Goal: Transaction & Acquisition: Obtain resource

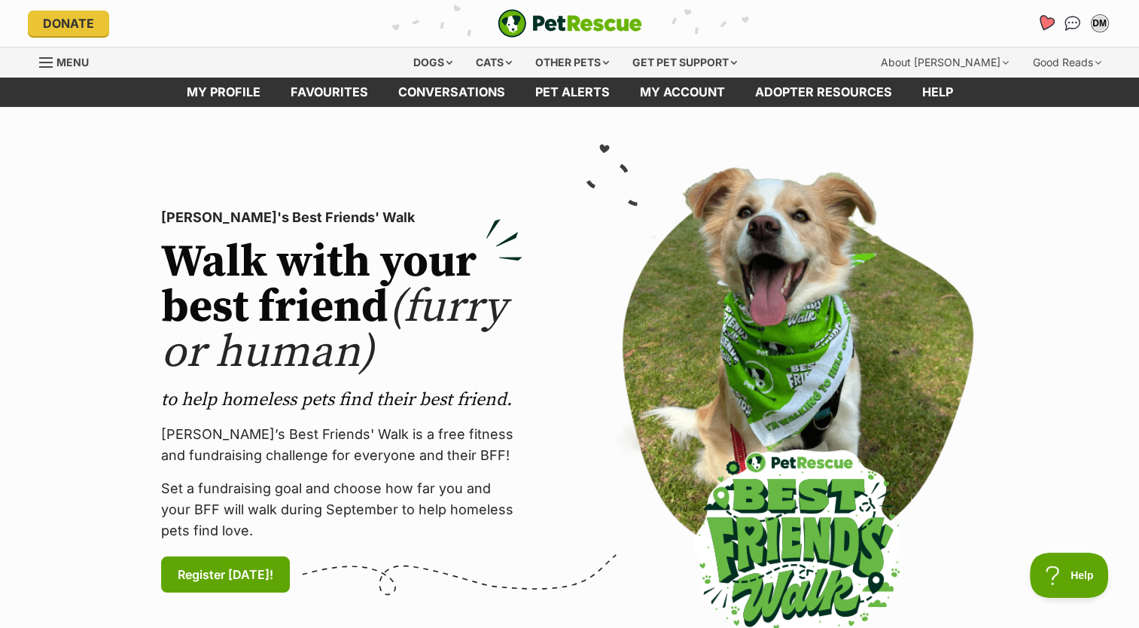
click at [1039, 23] on icon "Favourites" at bounding box center [1045, 24] width 20 height 20
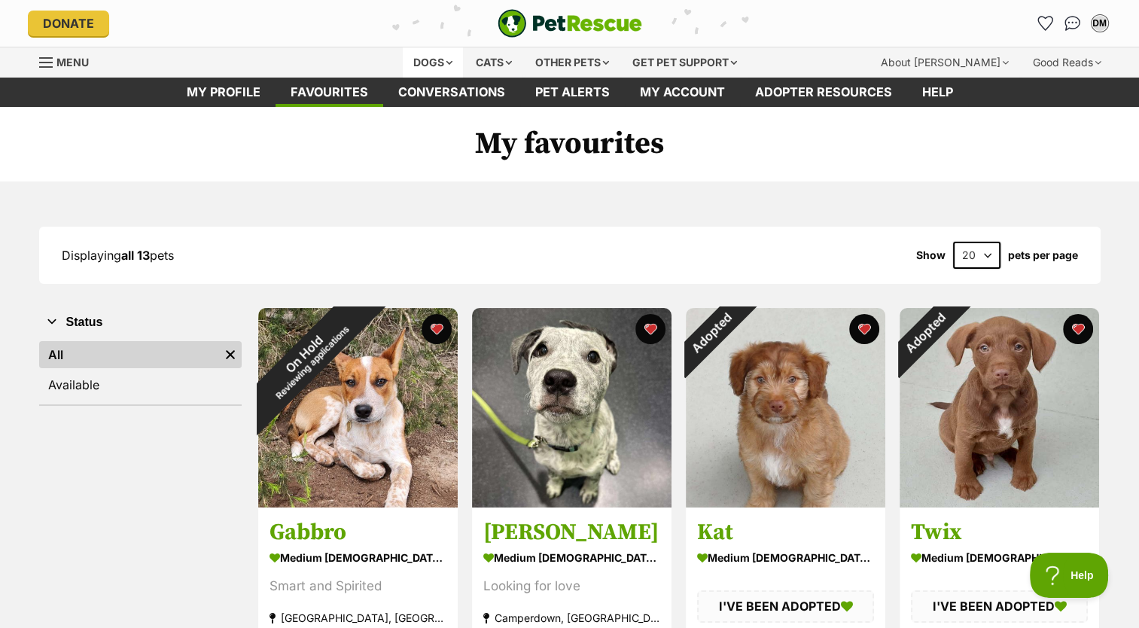
click at [430, 52] on div "Dogs" at bounding box center [433, 62] width 60 height 30
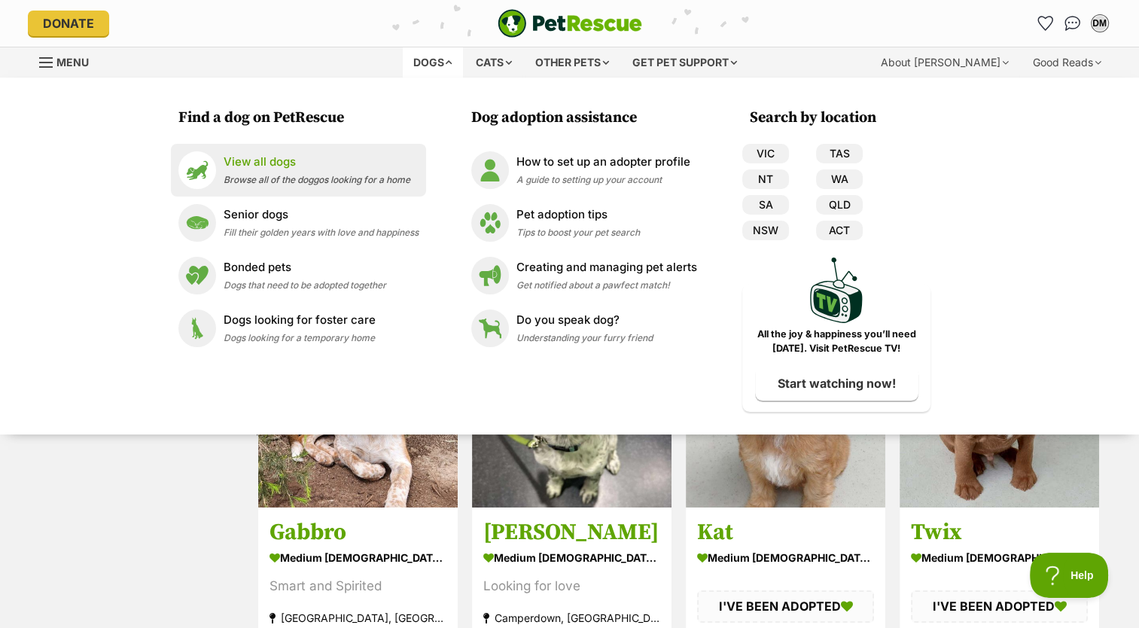
click at [270, 187] on link "View all dogs Browse all of the doggos looking for a home" at bounding box center [298, 170] width 240 height 38
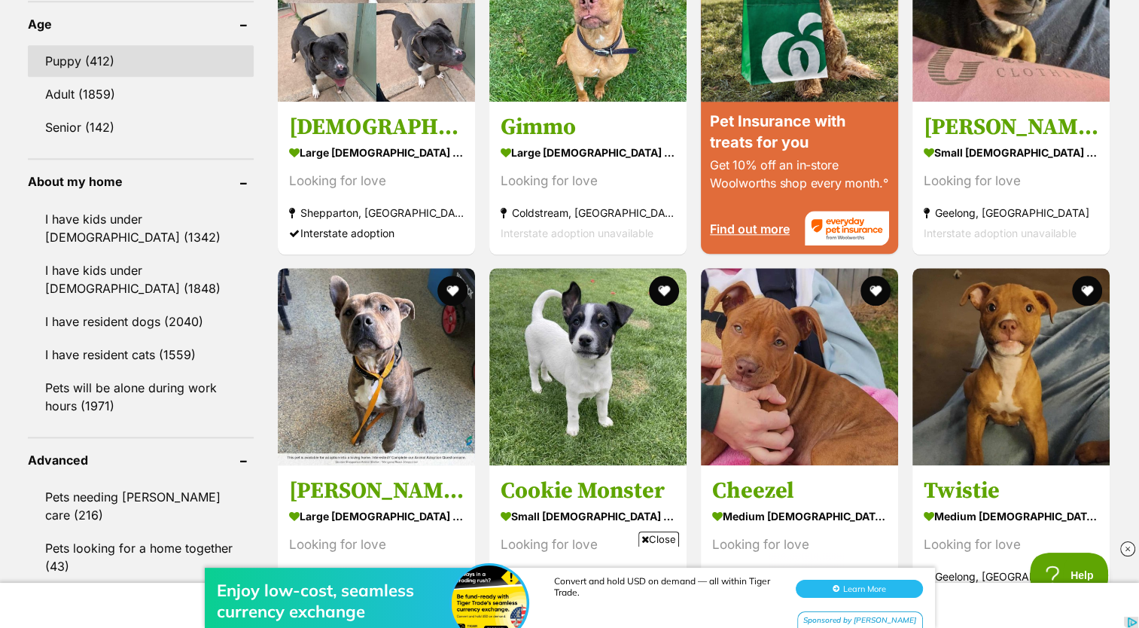
click at [96, 59] on link "Puppy (412)" at bounding box center [141, 61] width 226 height 32
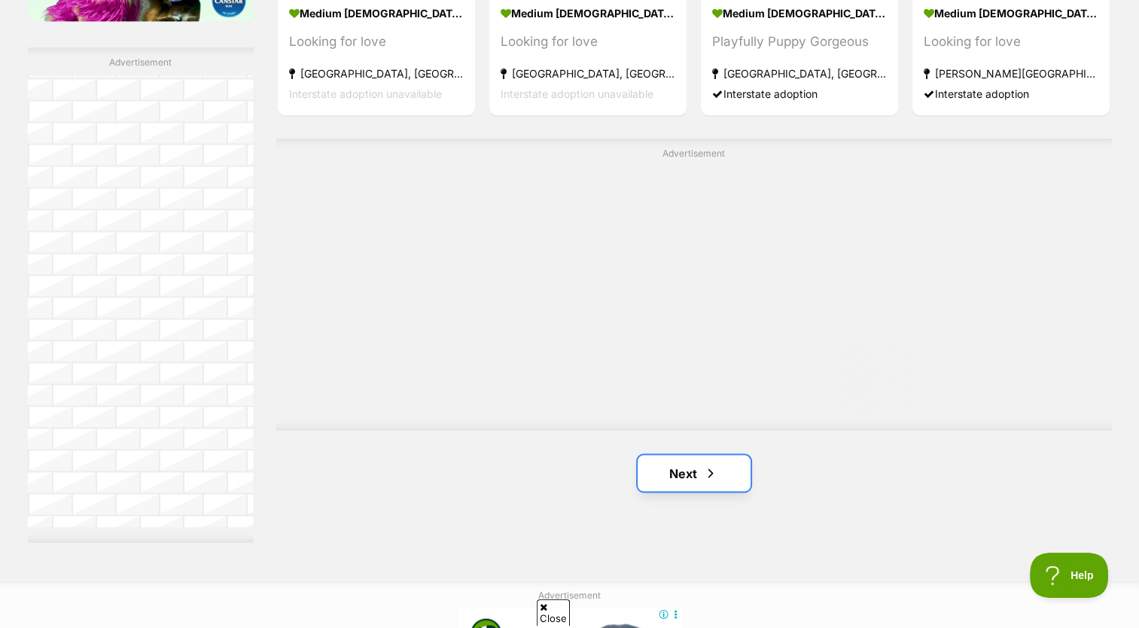
click at [730, 465] on link "Next" at bounding box center [694, 473] width 113 height 36
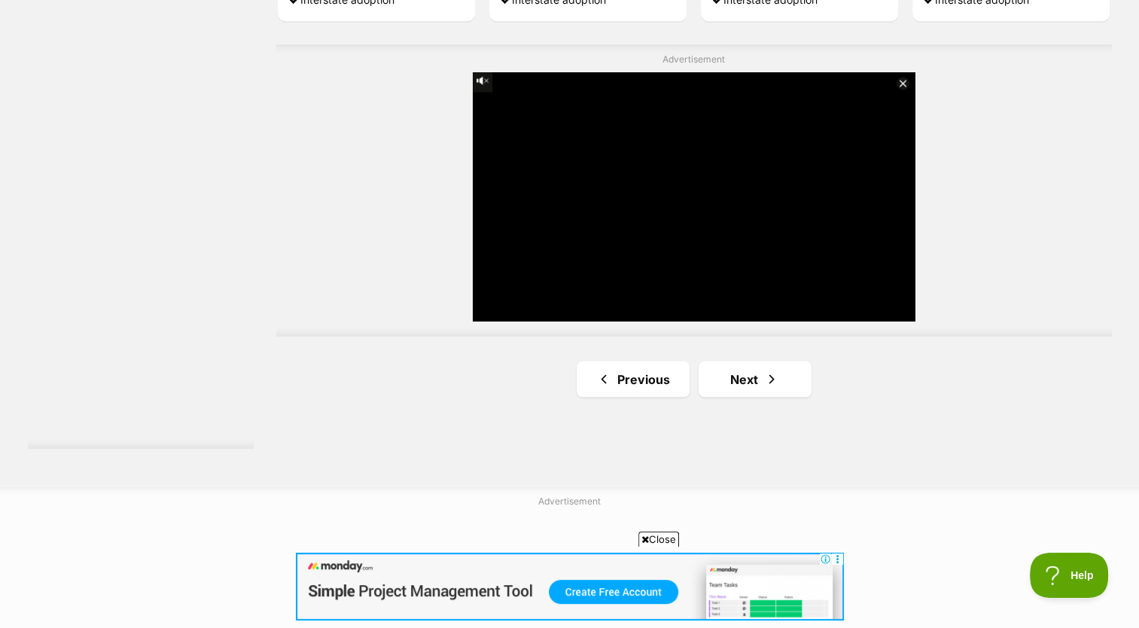
scroll to position [2698, 0]
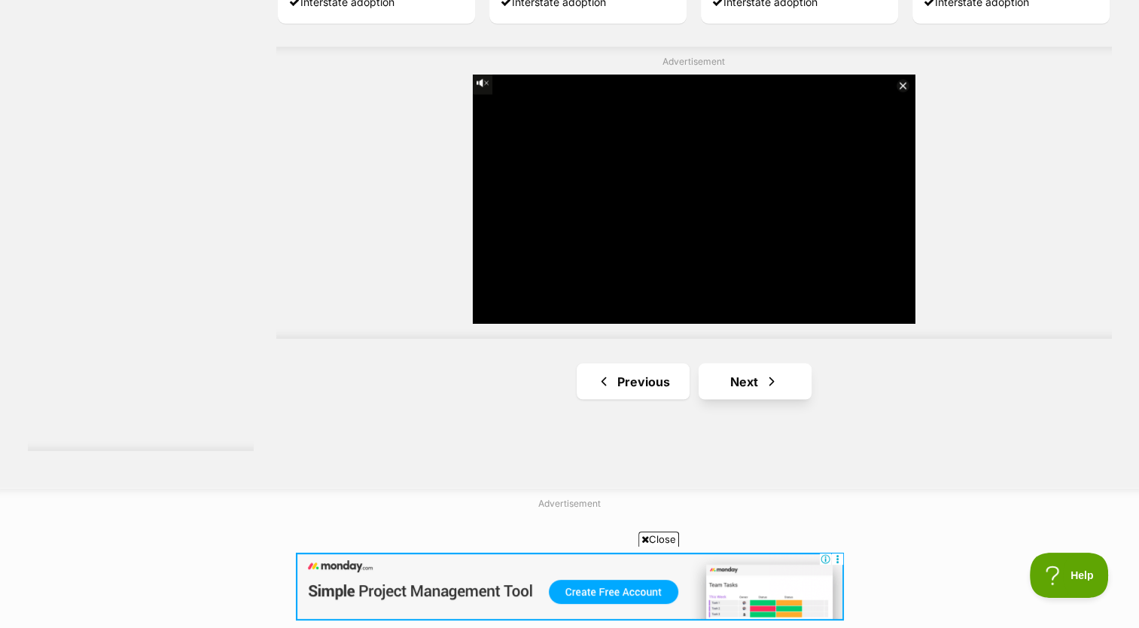
click at [782, 384] on link "Next" at bounding box center [755, 381] width 113 height 36
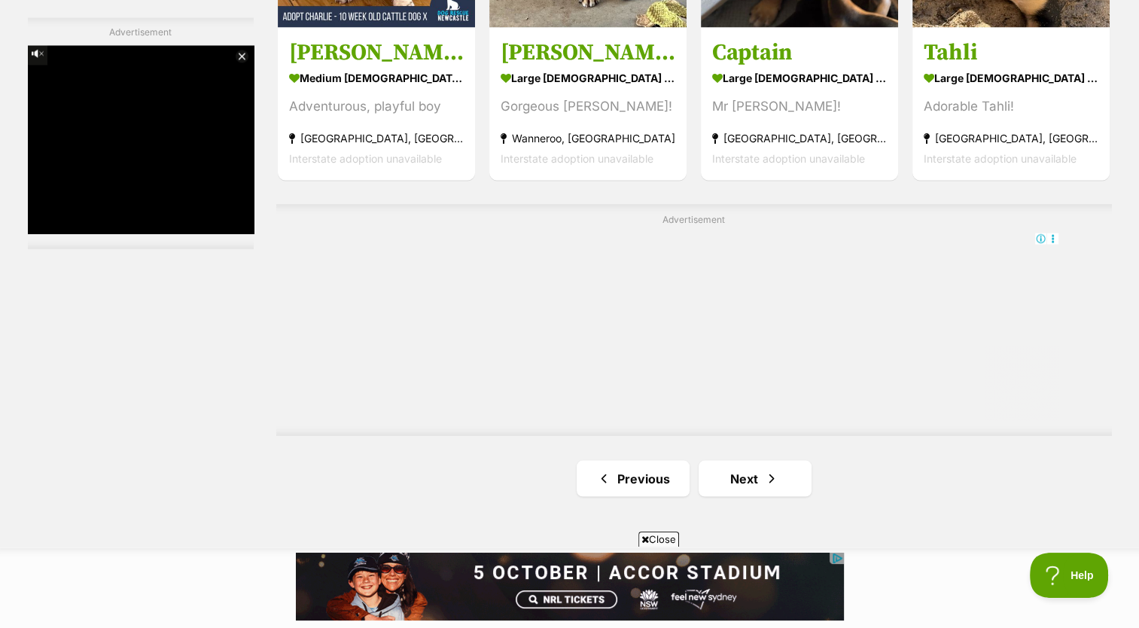
scroll to position [2640, 0]
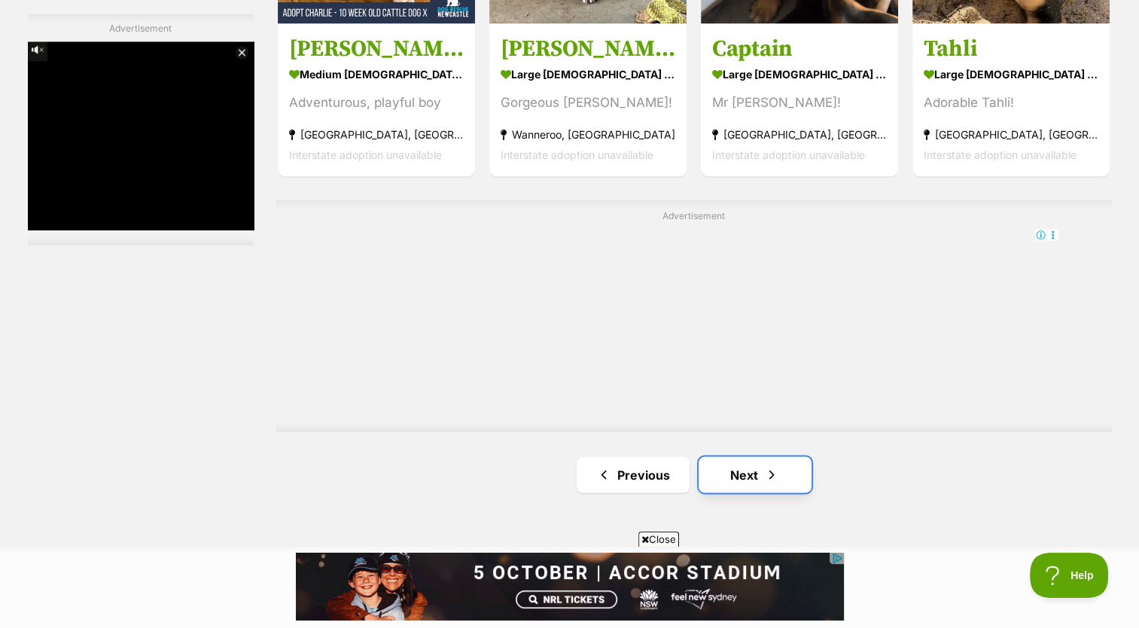
click at [767, 477] on span "Next page" at bounding box center [771, 474] width 15 height 18
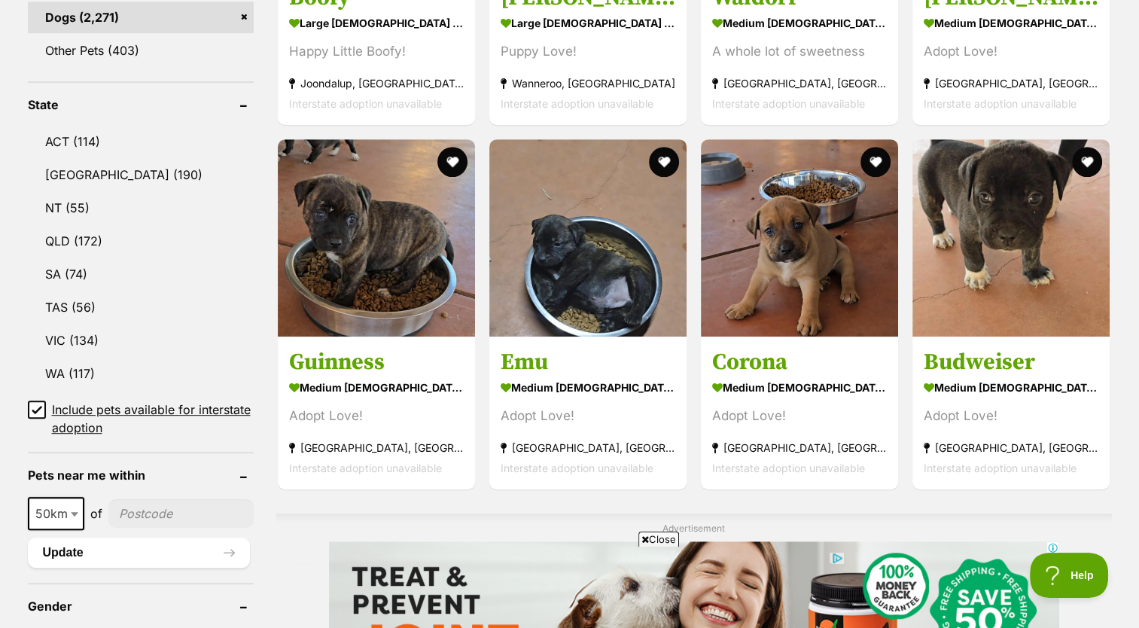
scroll to position [722, 0]
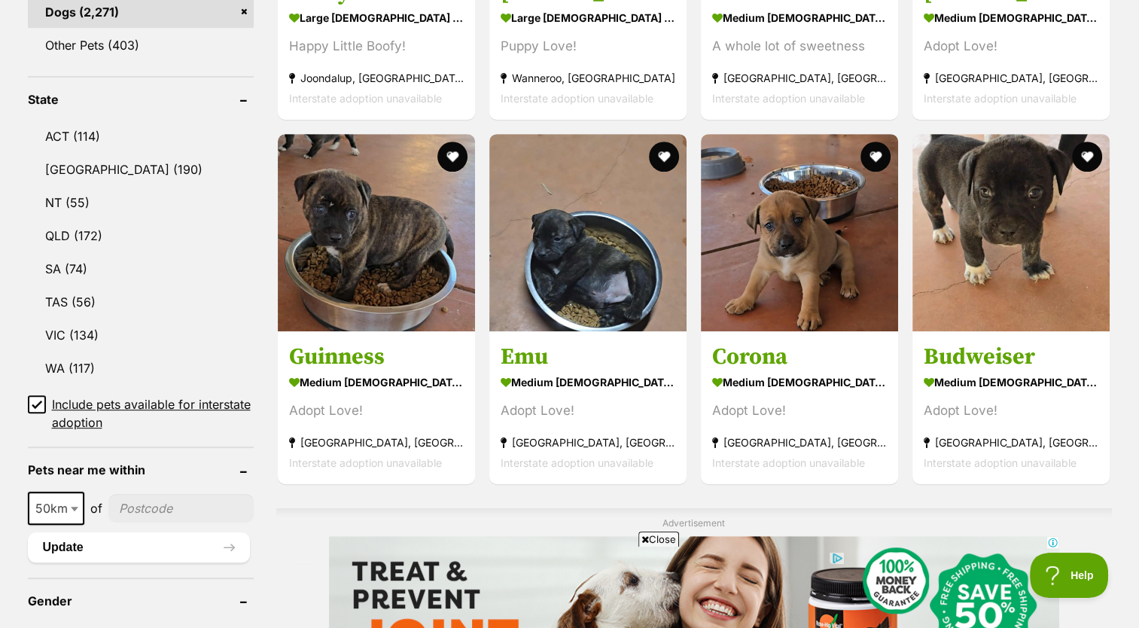
click at [1012, 516] on div "Advertisement" at bounding box center [694, 623] width 836 height 231
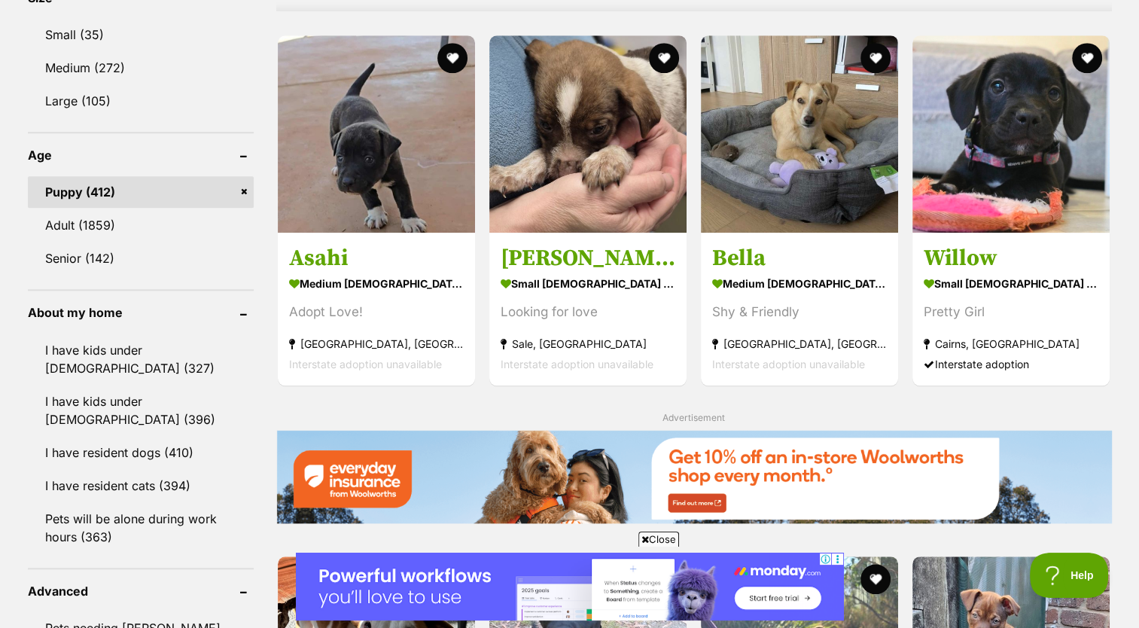
scroll to position [1447, 0]
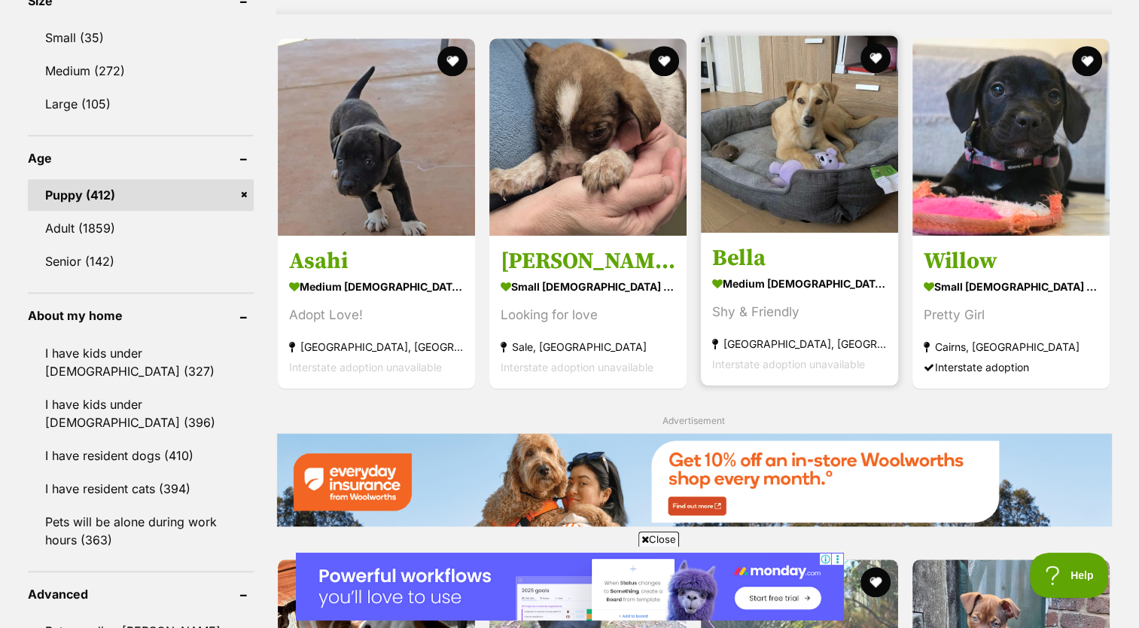
click at [845, 329] on section "medium female Dog Shy & Friendly Elsternwick, VIC Interstate adoption unavailab…" at bounding box center [799, 323] width 175 height 102
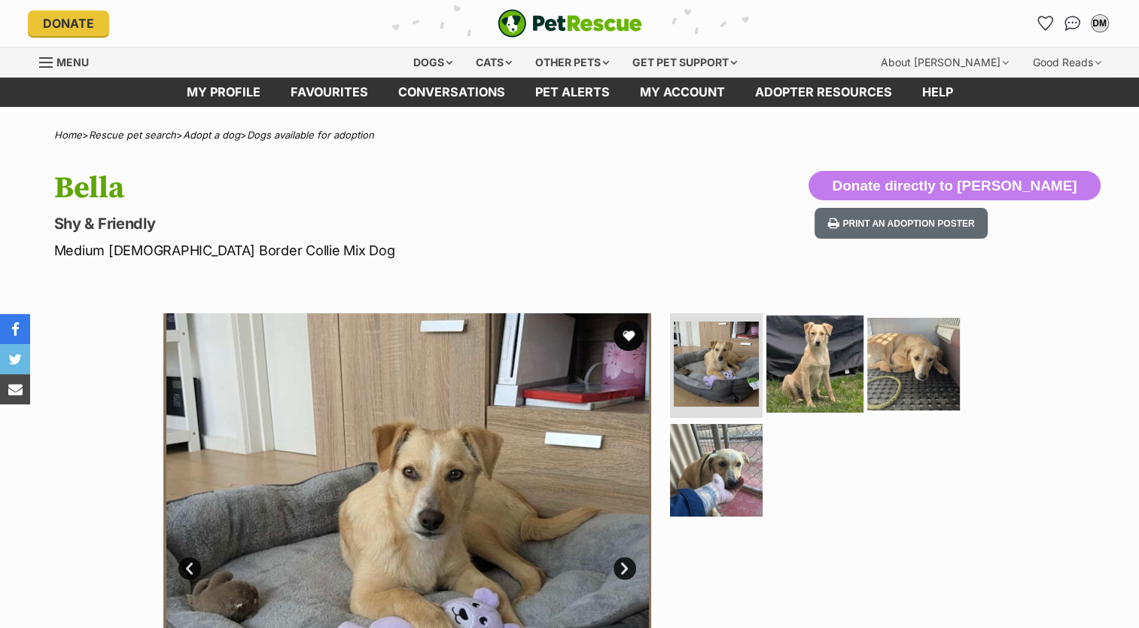
click at [840, 380] on img at bounding box center [815, 363] width 97 height 97
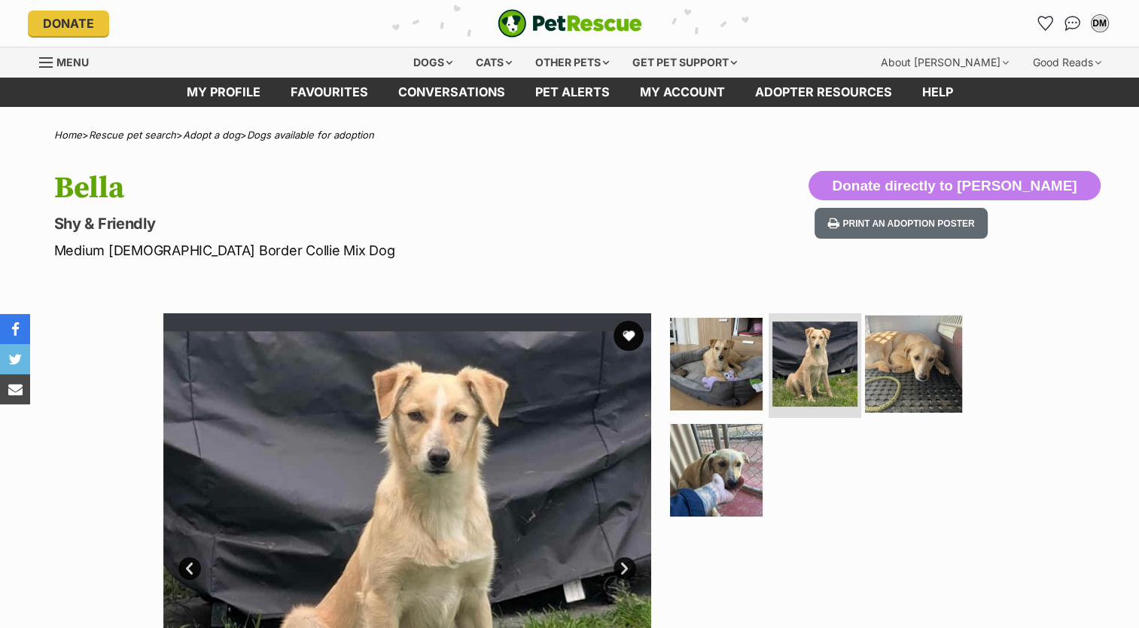
click at [931, 373] on img at bounding box center [913, 363] width 97 height 97
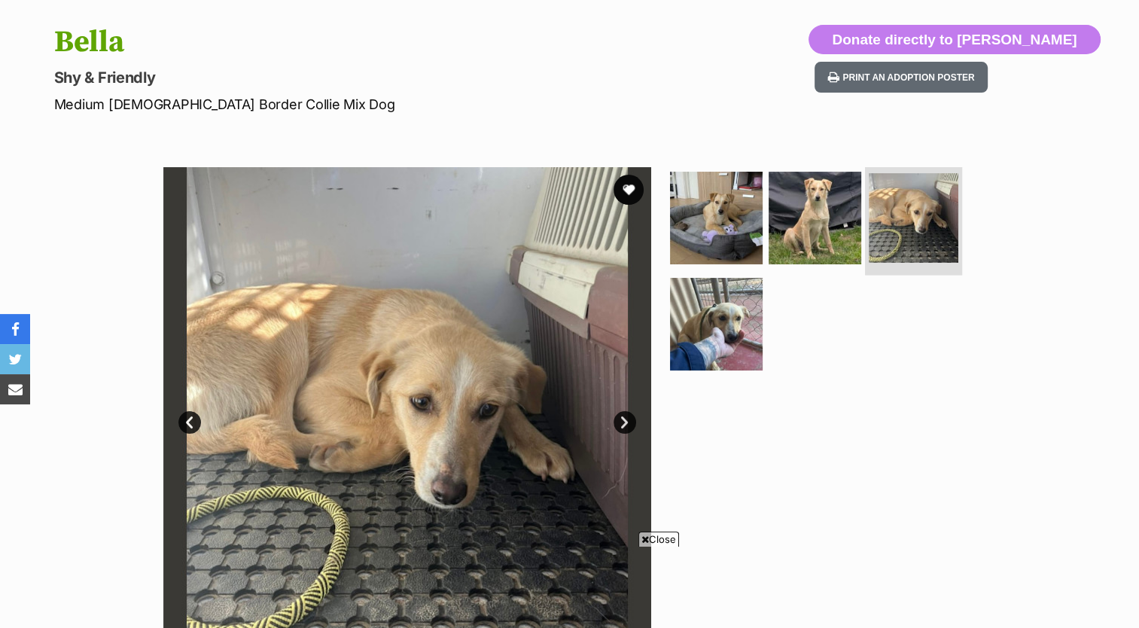
scroll to position [149, 0]
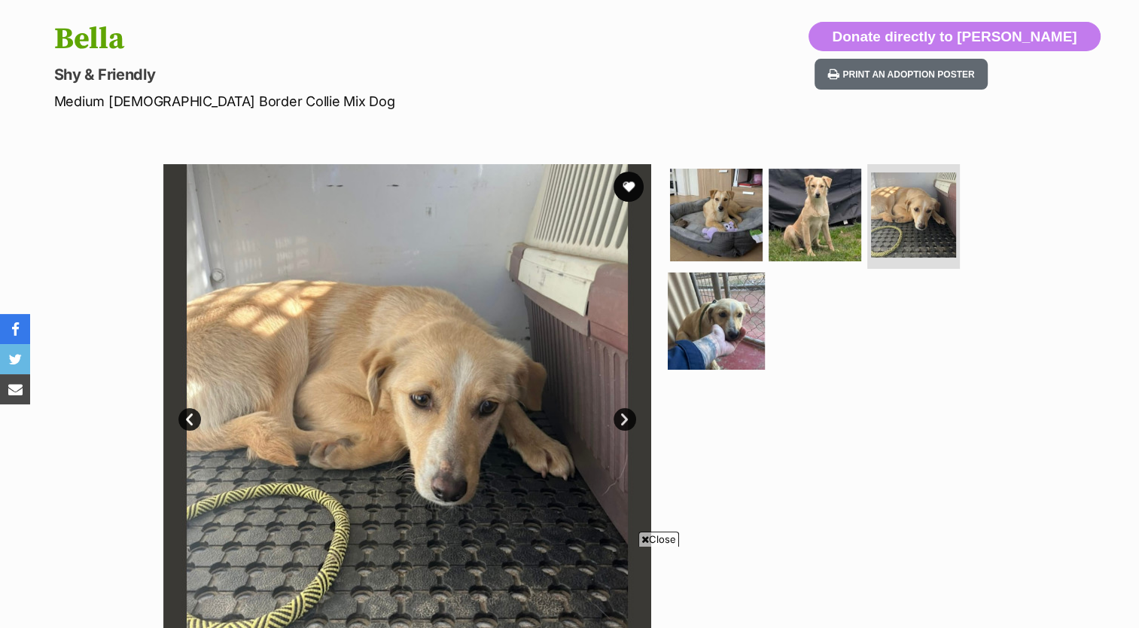
click at [737, 364] on link at bounding box center [716, 365] width 97 height 17
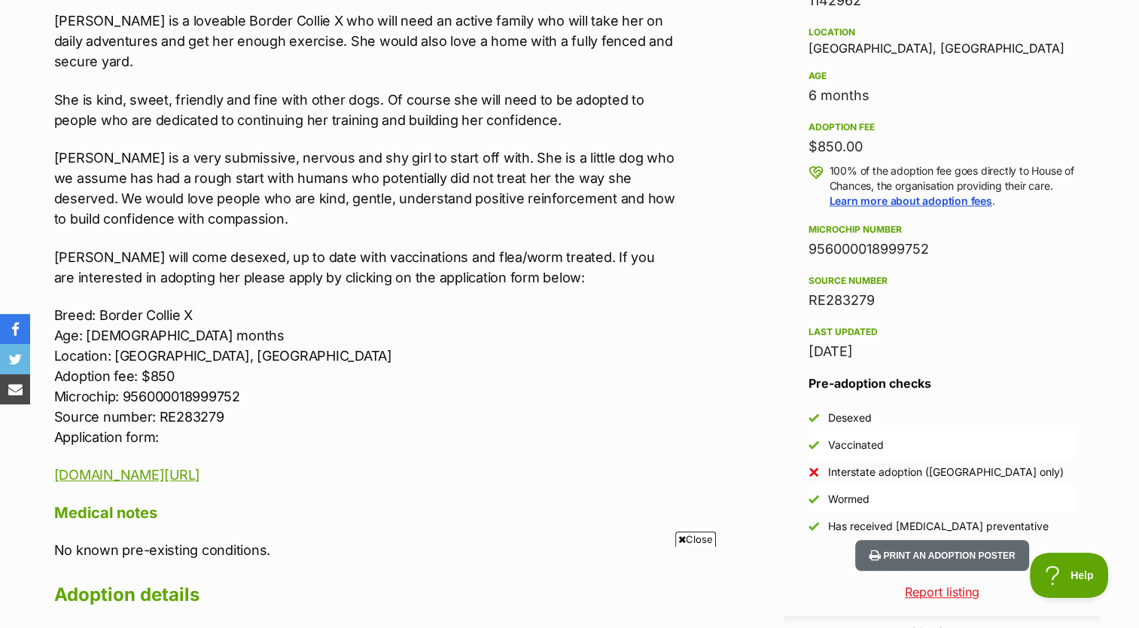
scroll to position [0, 0]
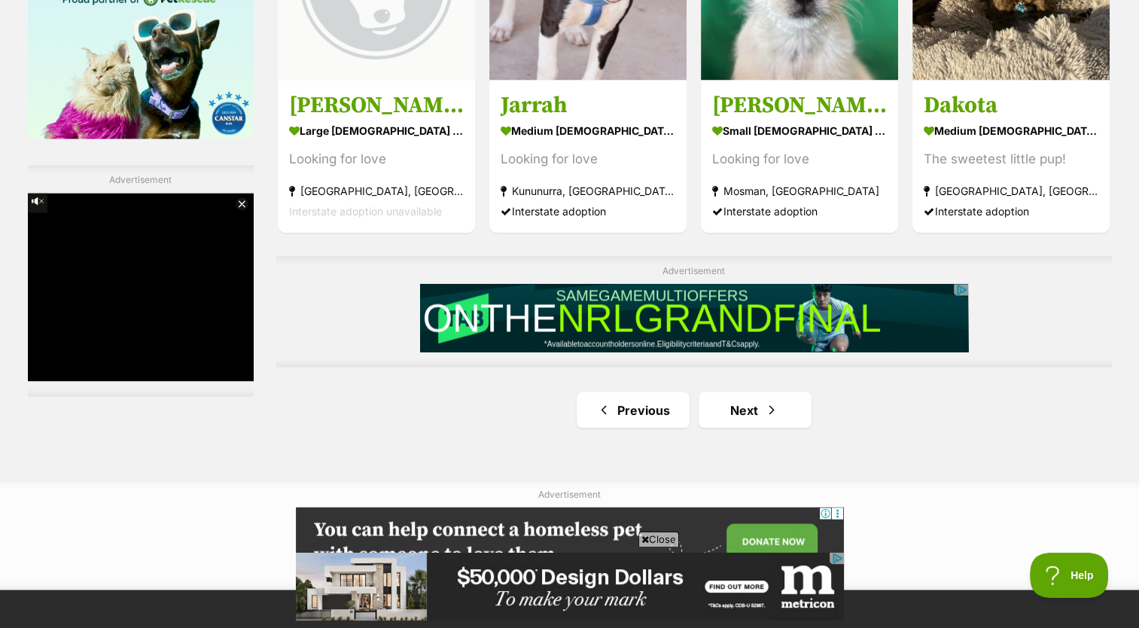
scroll to position [2489, 0]
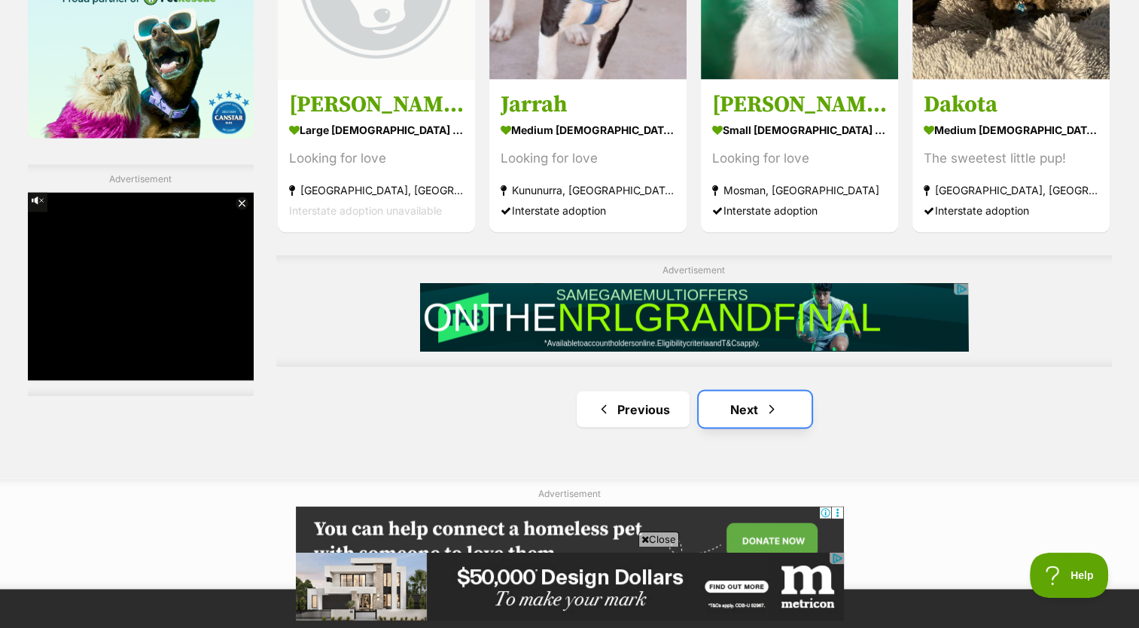
click at [750, 413] on link "Next" at bounding box center [755, 409] width 113 height 36
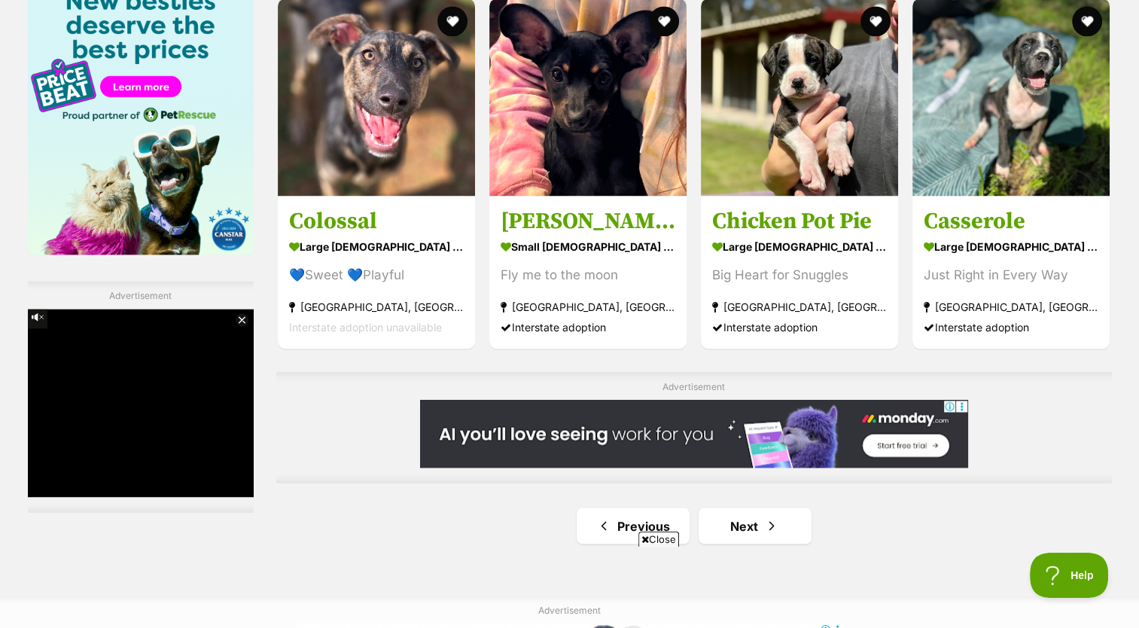
scroll to position [2375, 0]
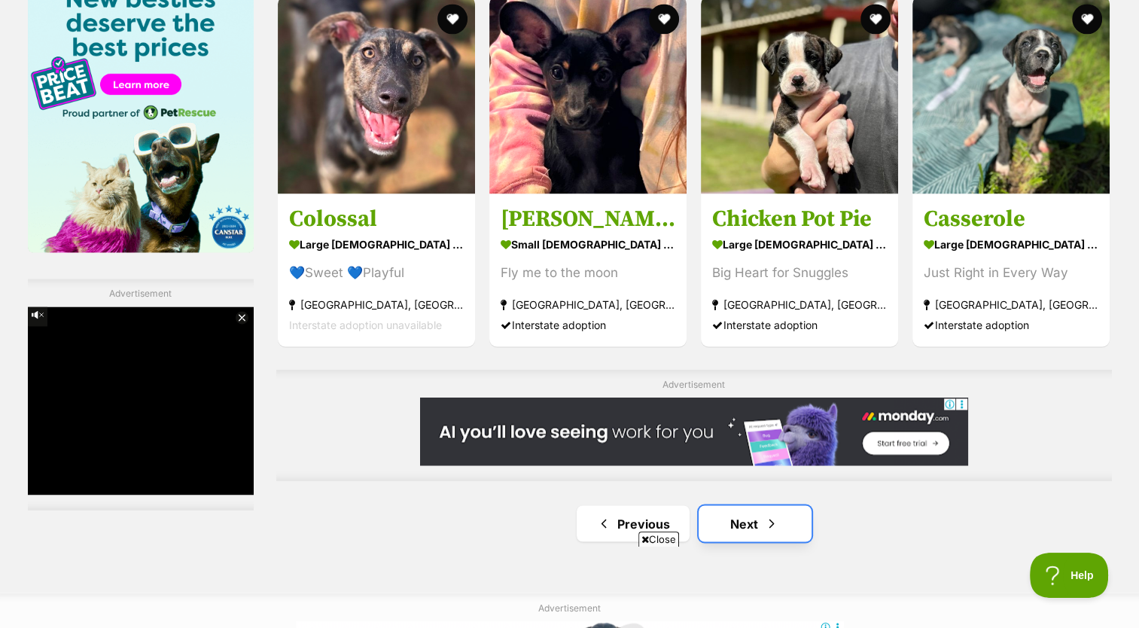
click at [791, 531] on link "Next" at bounding box center [755, 523] width 113 height 36
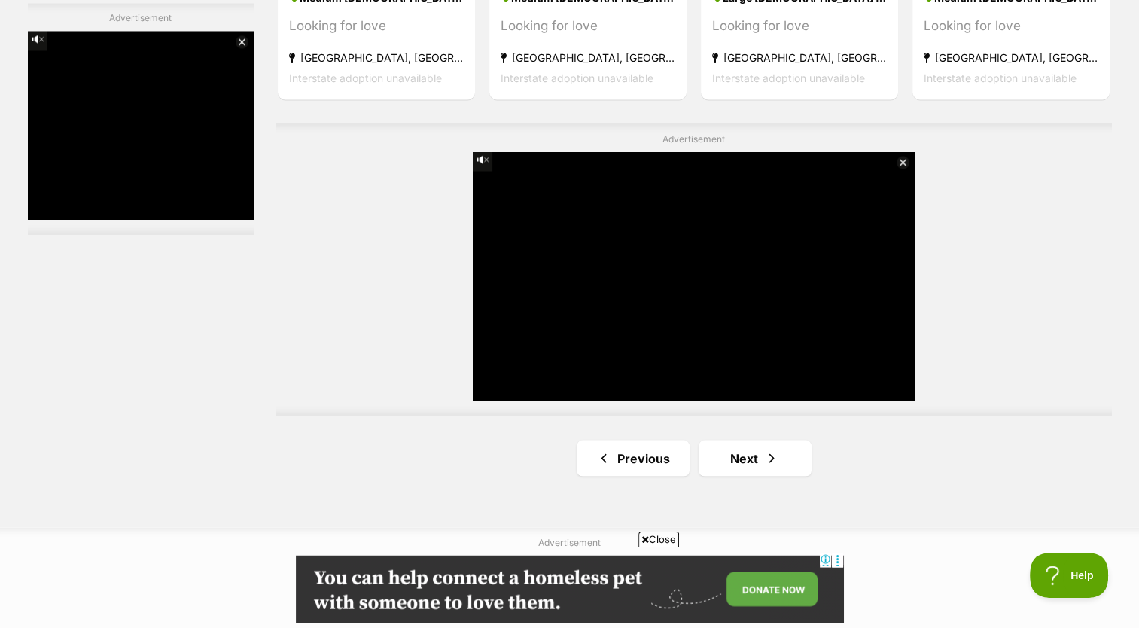
scroll to position [2721, 0]
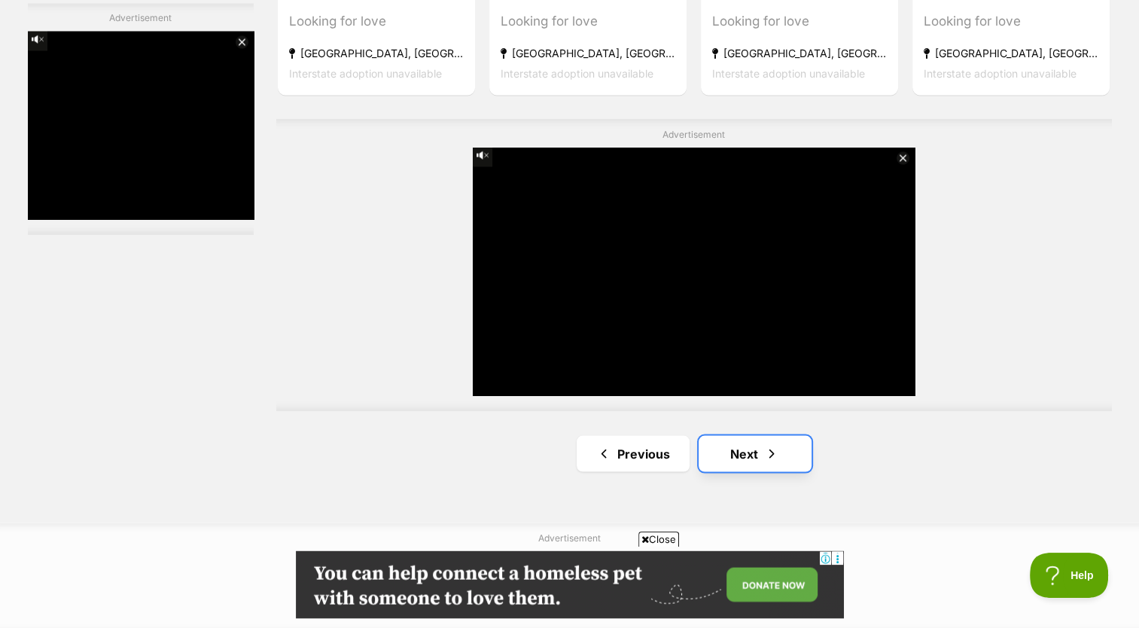
click at [798, 461] on link "Next" at bounding box center [755, 453] width 113 height 36
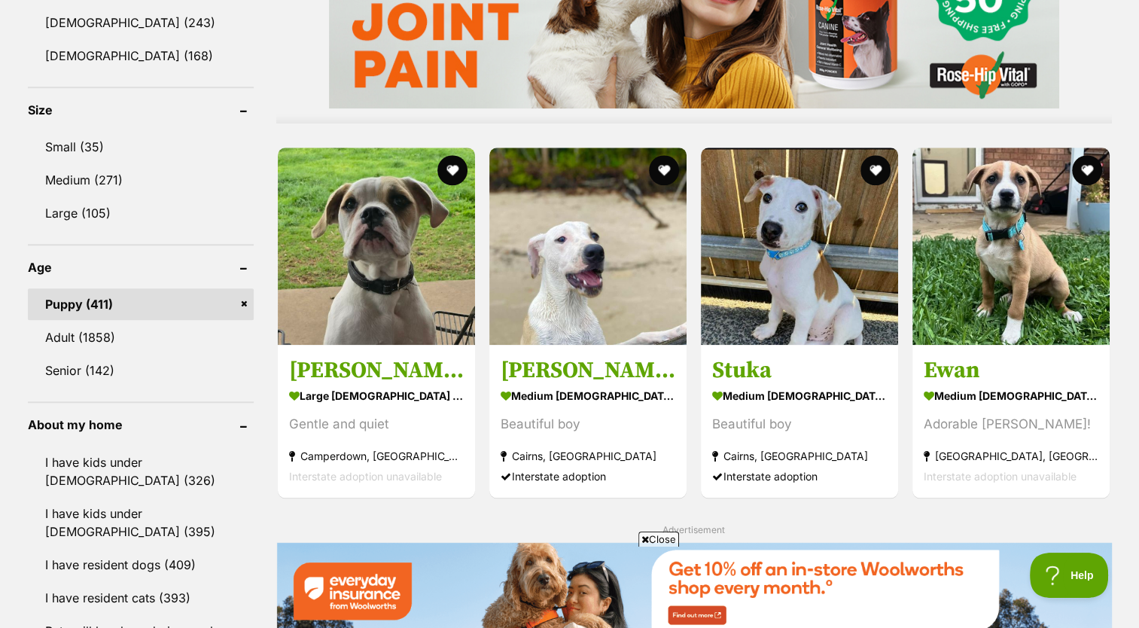
scroll to position [1340, 0]
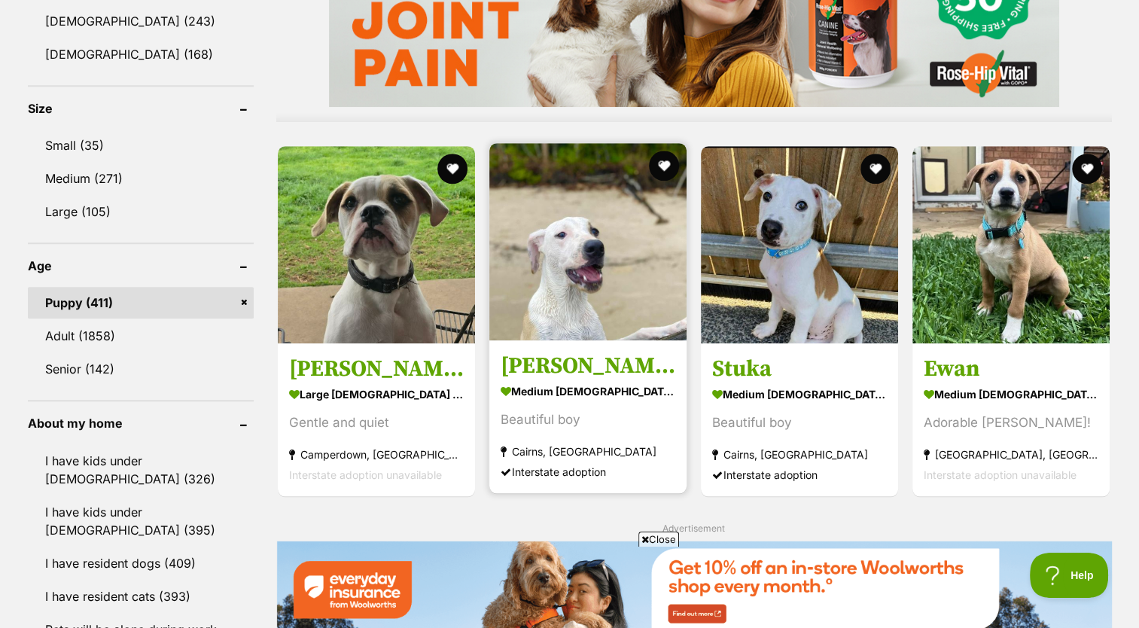
click at [592, 377] on h3 "[PERSON_NAME]" at bounding box center [588, 365] width 175 height 29
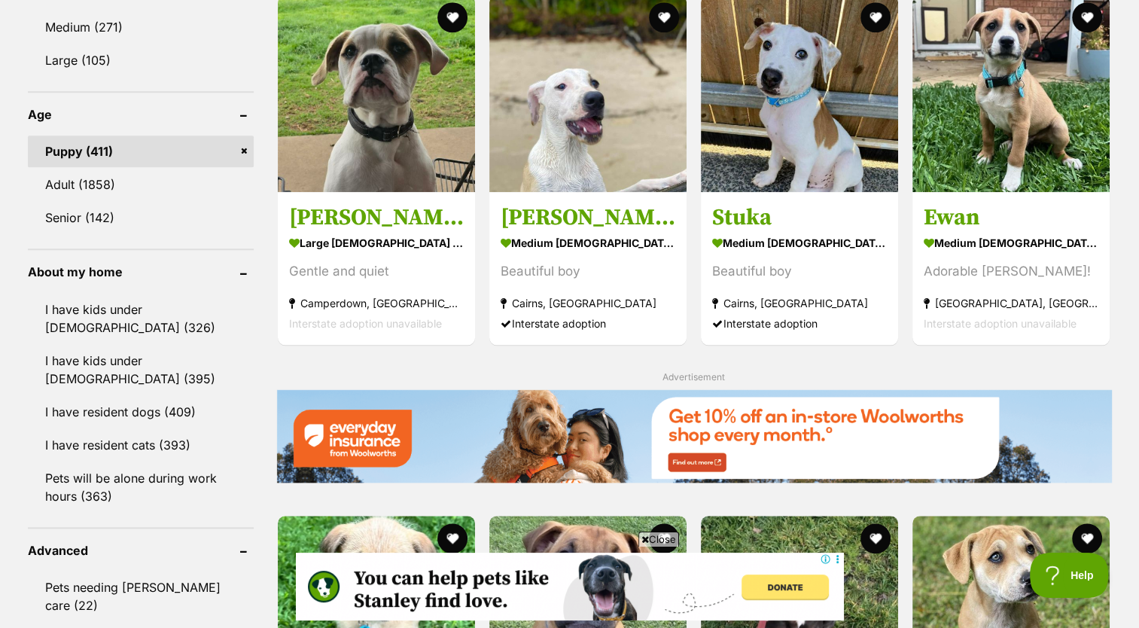
scroll to position [1499, 0]
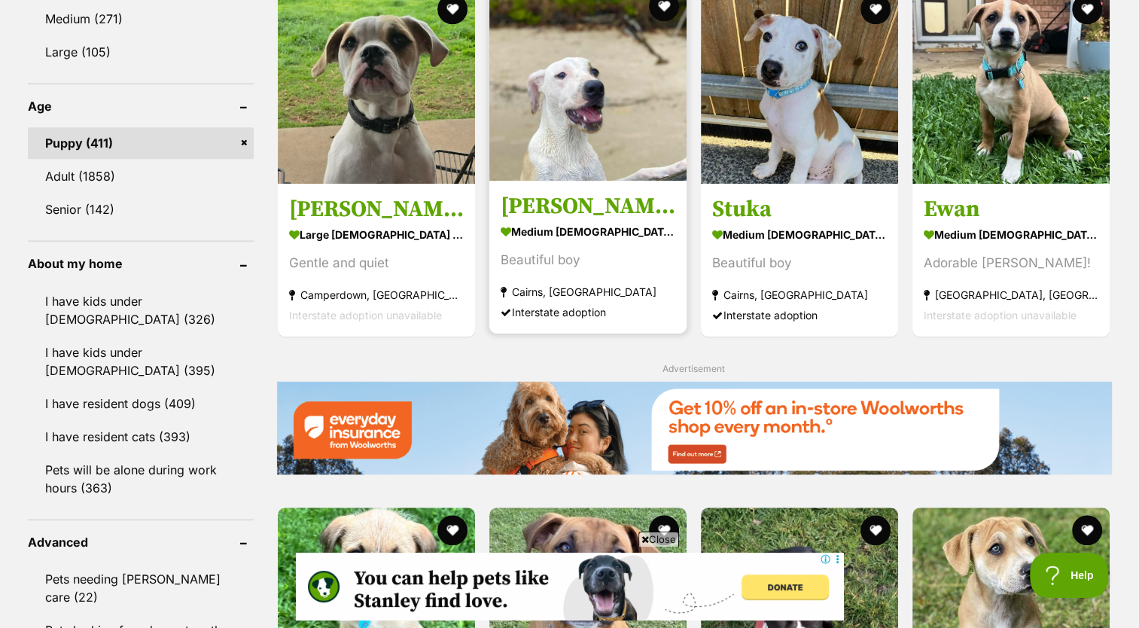
click at [616, 136] on img at bounding box center [587, 81] width 197 height 197
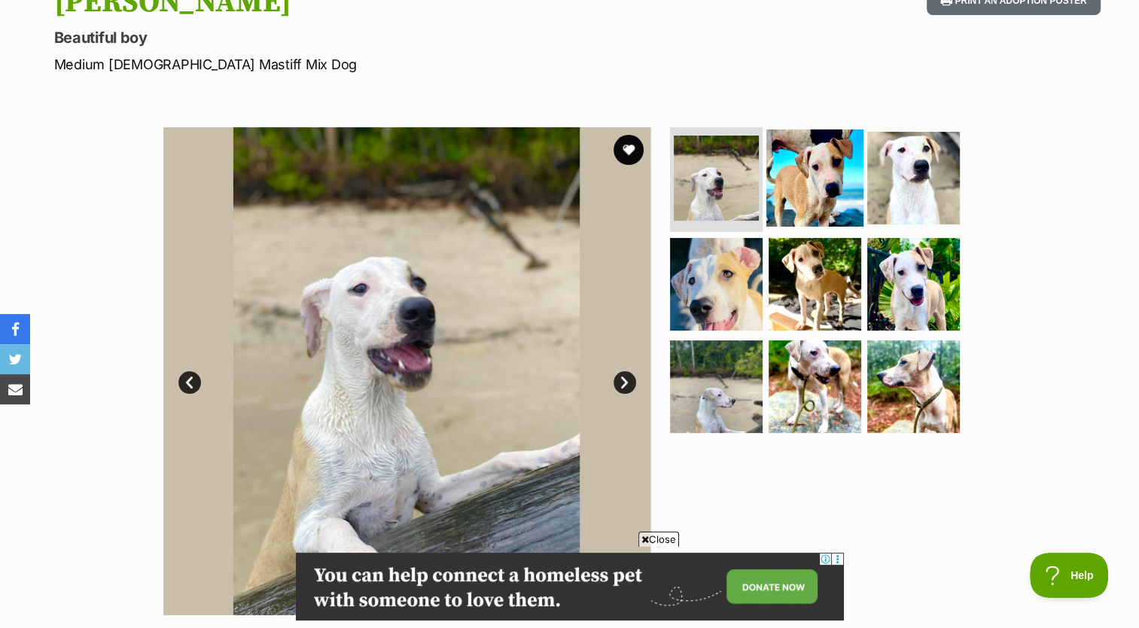
click at [815, 182] on img at bounding box center [815, 177] width 97 height 97
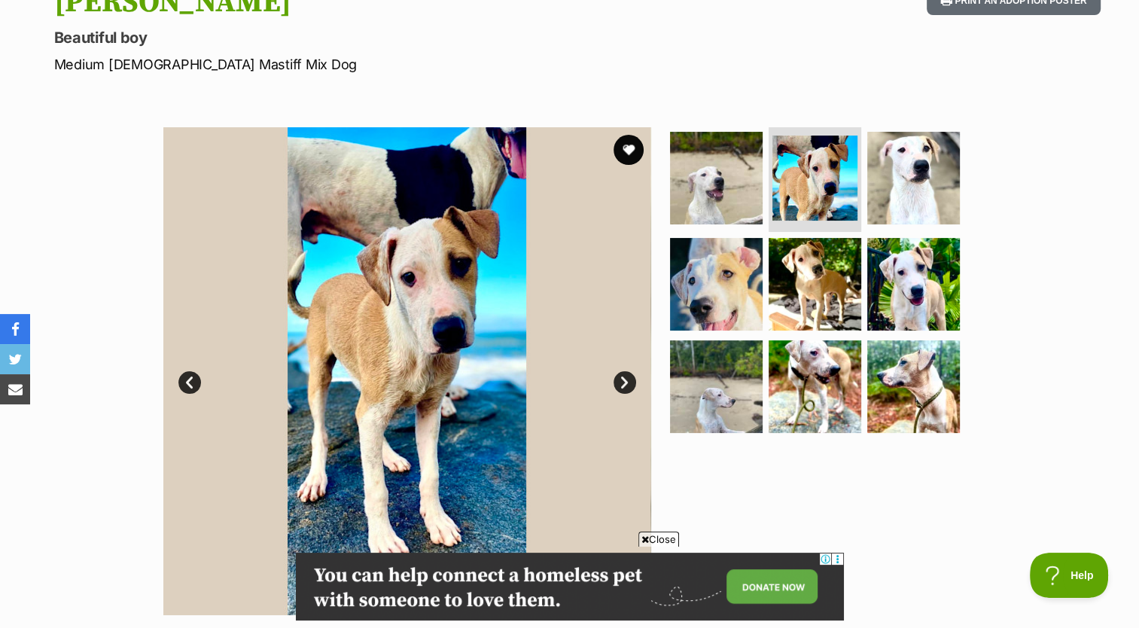
click at [605, 377] on img at bounding box center [407, 371] width 488 height 488
click at [432, 392] on img at bounding box center [407, 371] width 488 height 488
click at [620, 378] on link "Next" at bounding box center [625, 382] width 23 height 23
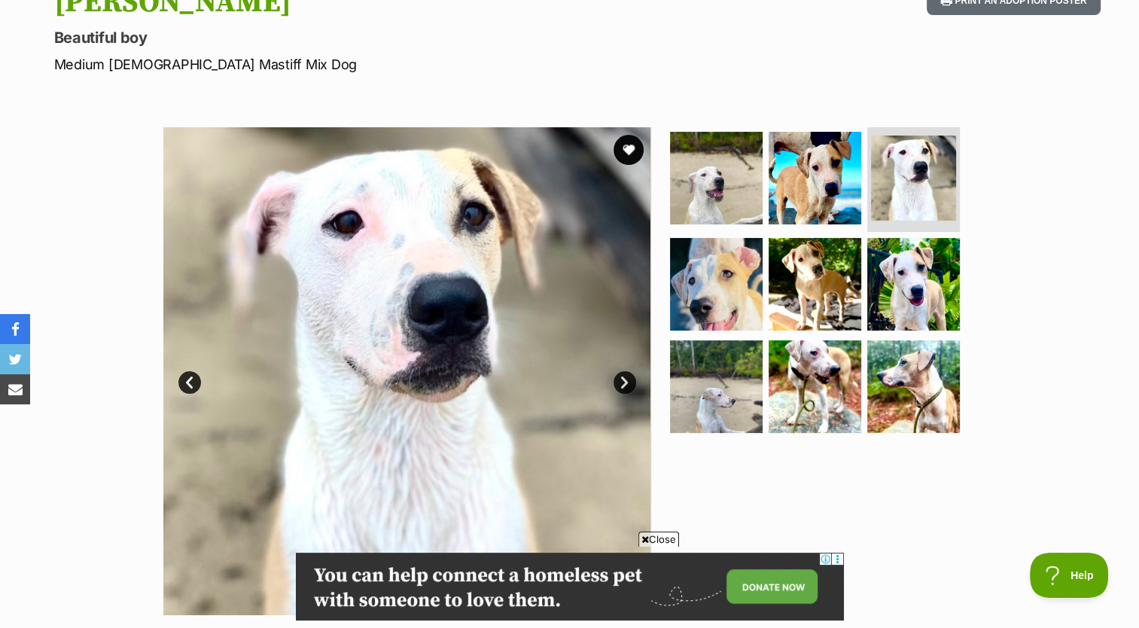
click at [620, 378] on link "Next" at bounding box center [625, 382] width 23 height 23
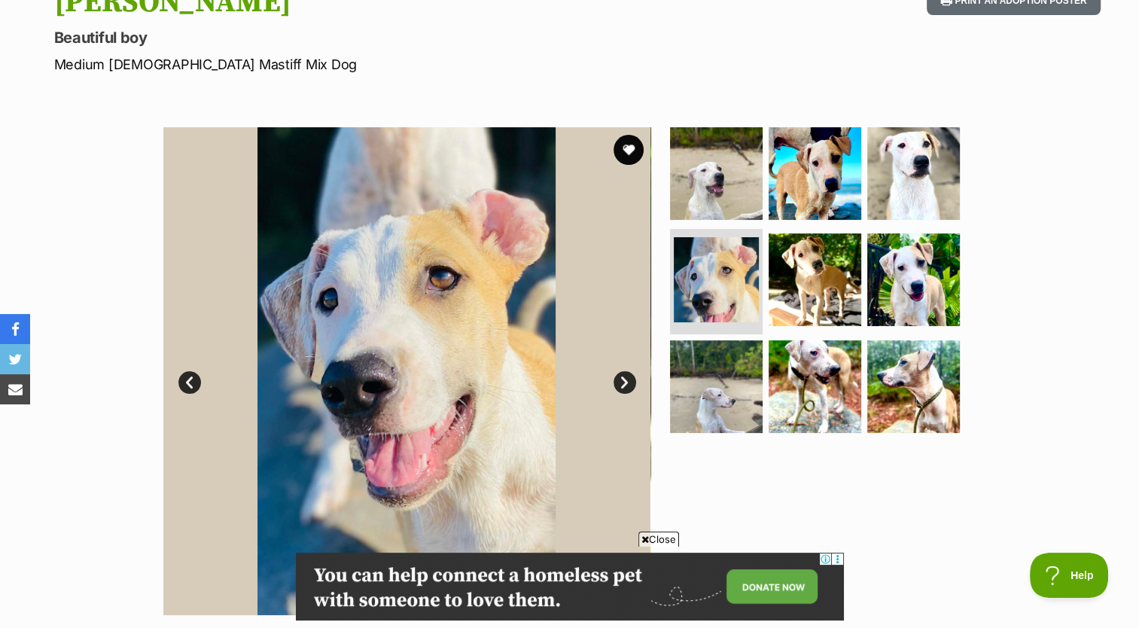
click at [620, 378] on link "Next" at bounding box center [625, 382] width 23 height 23
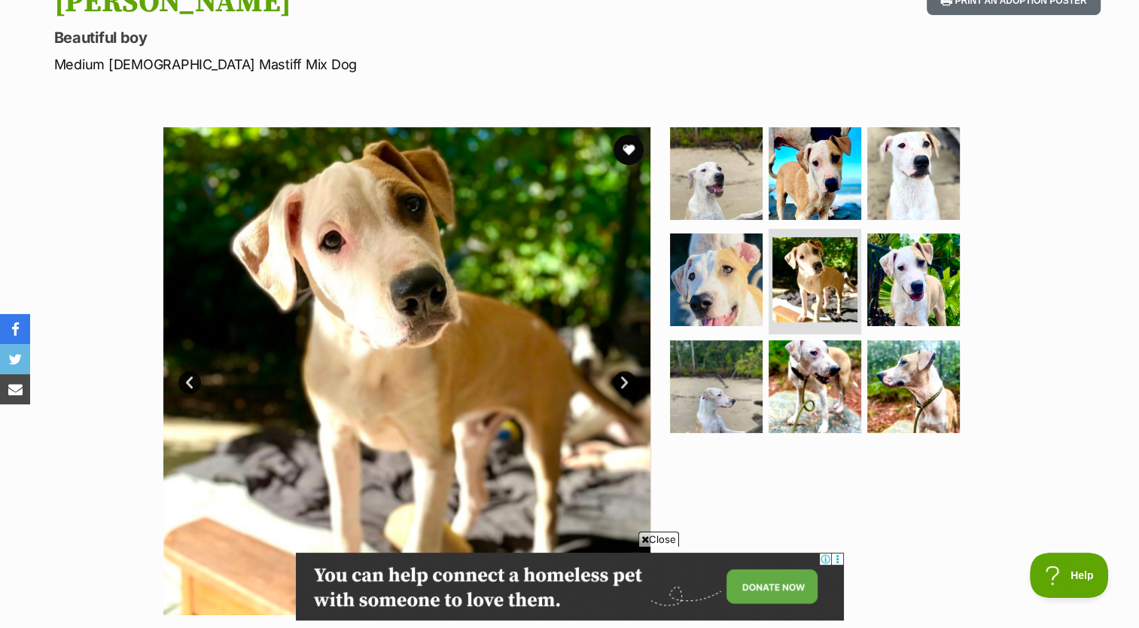
click at [620, 378] on link "Next" at bounding box center [625, 382] width 23 height 23
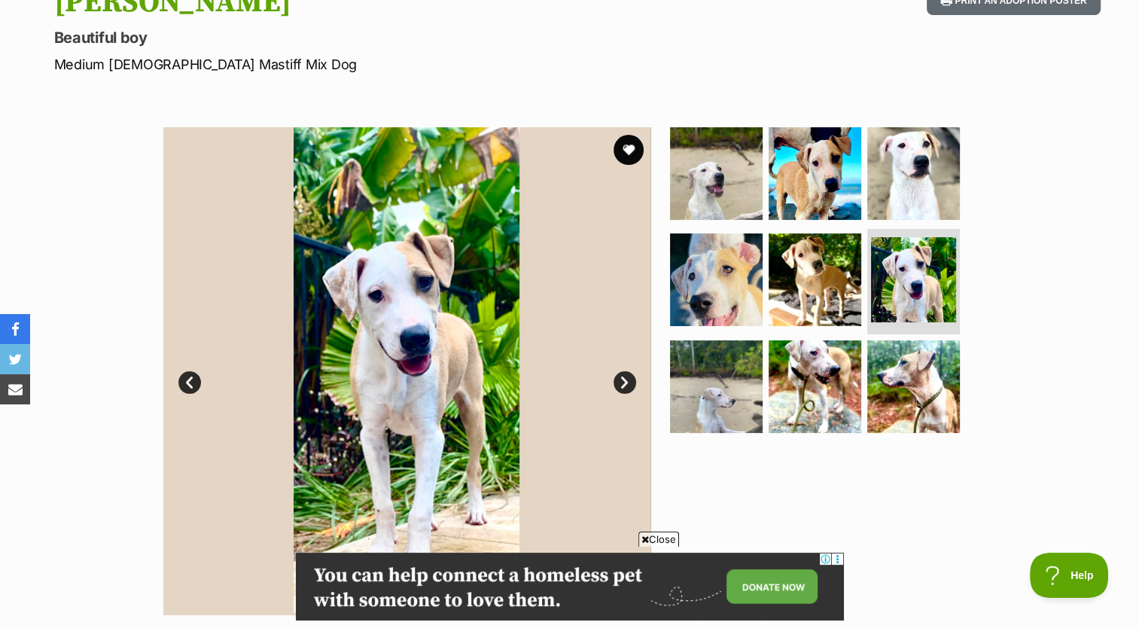
click at [620, 378] on link "Next" at bounding box center [625, 382] width 23 height 23
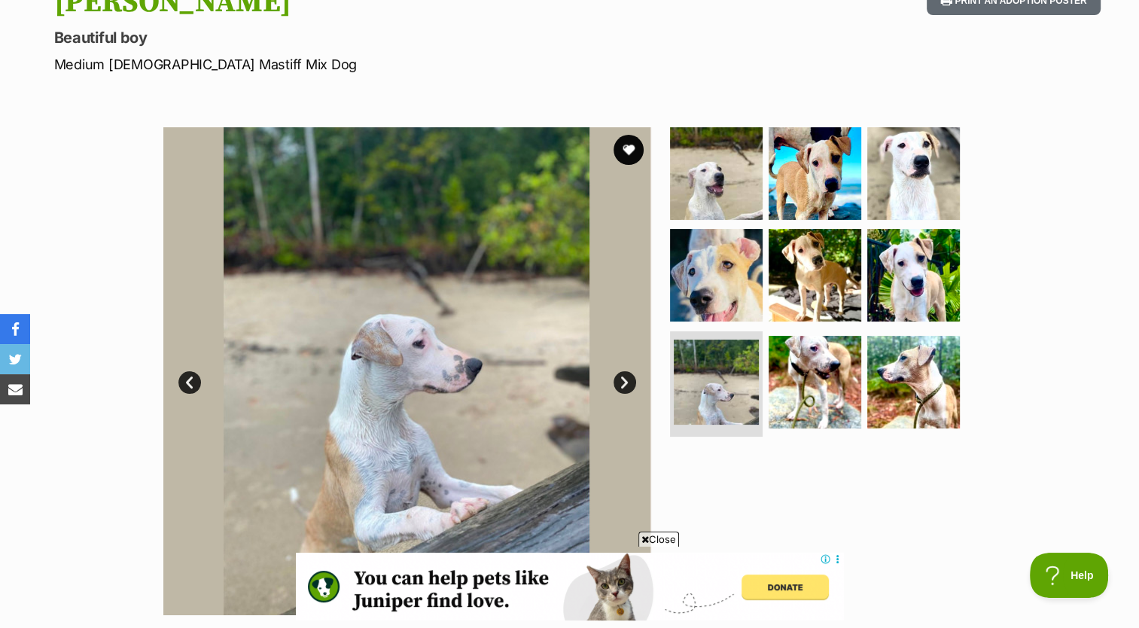
click at [620, 378] on link "Next" at bounding box center [625, 382] width 23 height 23
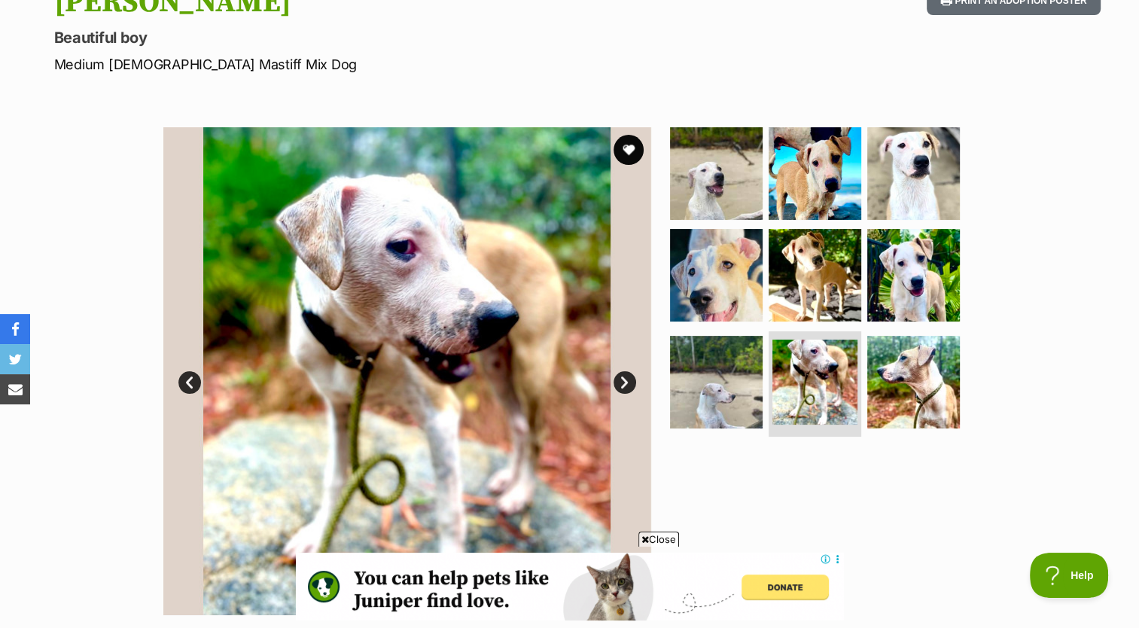
click at [620, 378] on link "Next" at bounding box center [625, 382] width 23 height 23
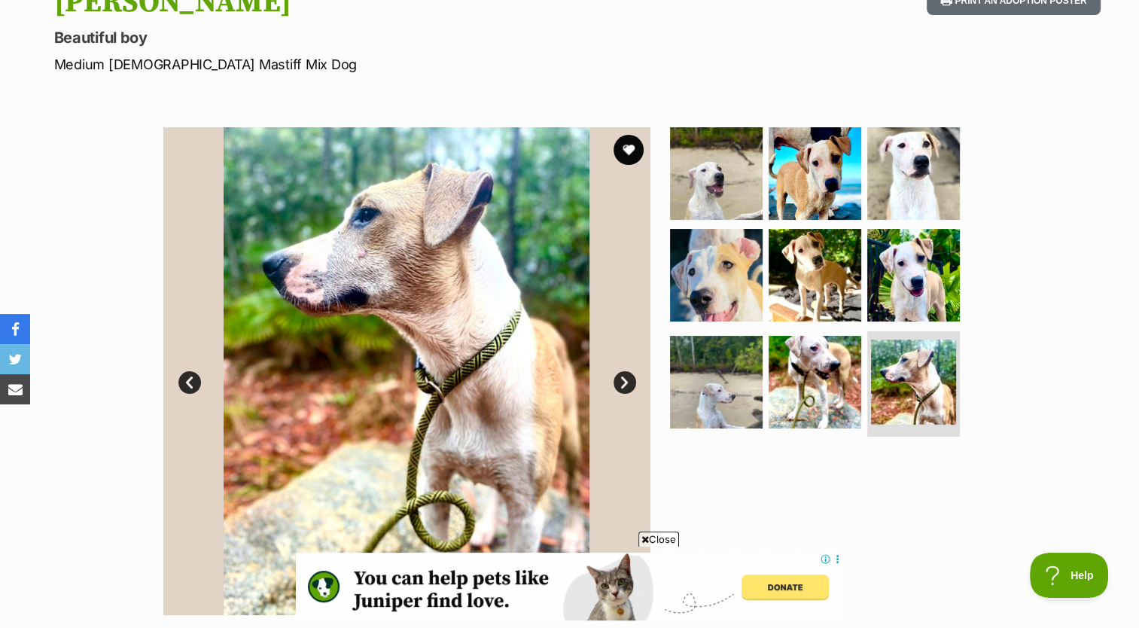
click at [620, 378] on link "Next" at bounding box center [625, 382] width 23 height 23
